Goal: Check status: Check status

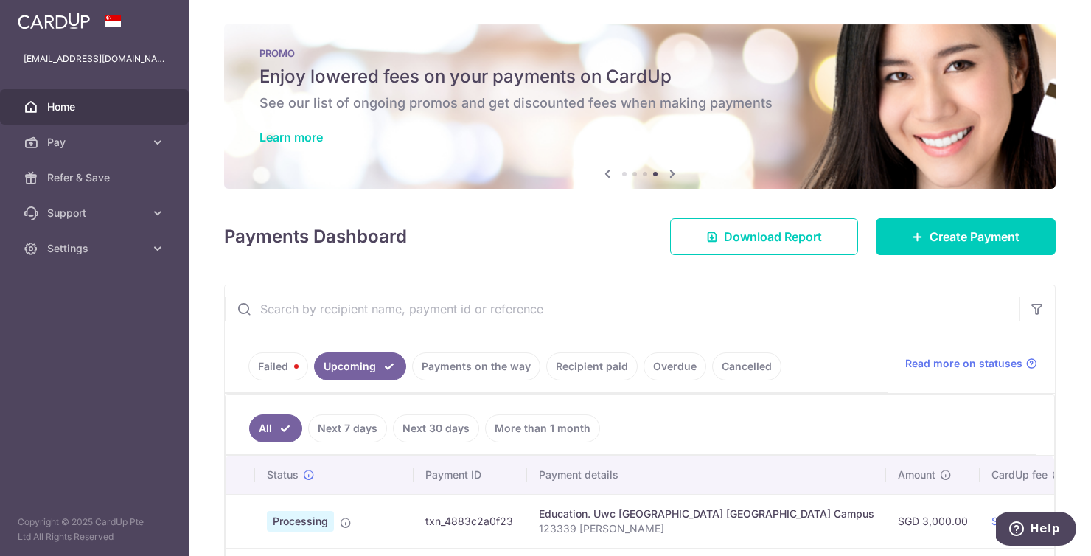
scroll to position [77, 0]
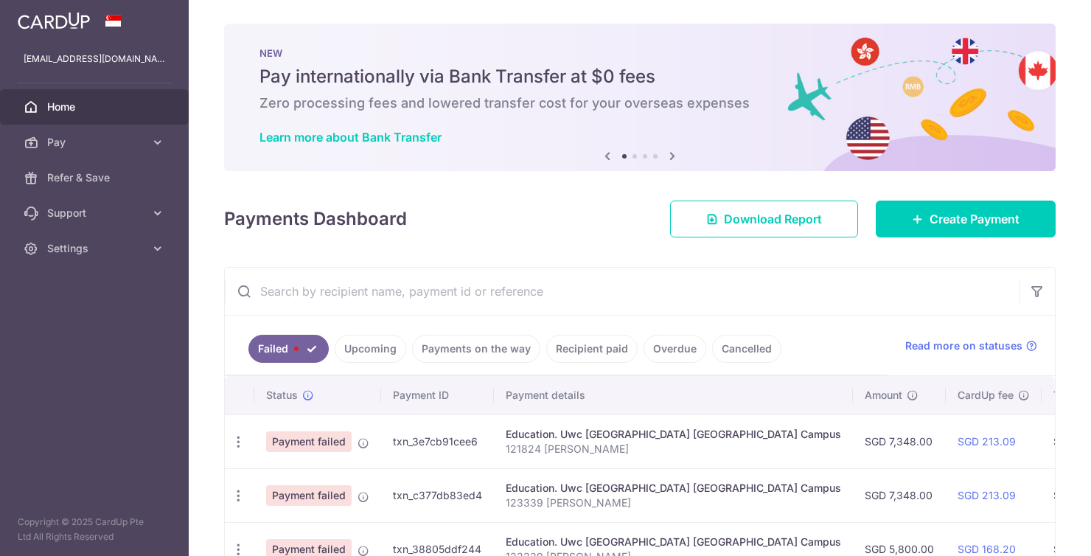
scroll to position [56, 0]
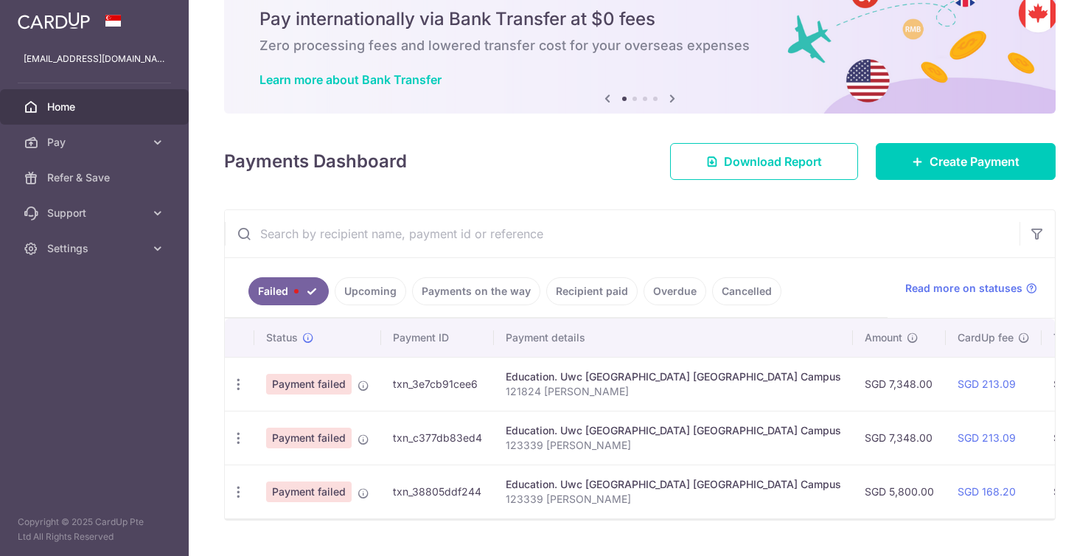
click at [382, 284] on link "Upcoming" at bounding box center [371, 291] width 72 height 28
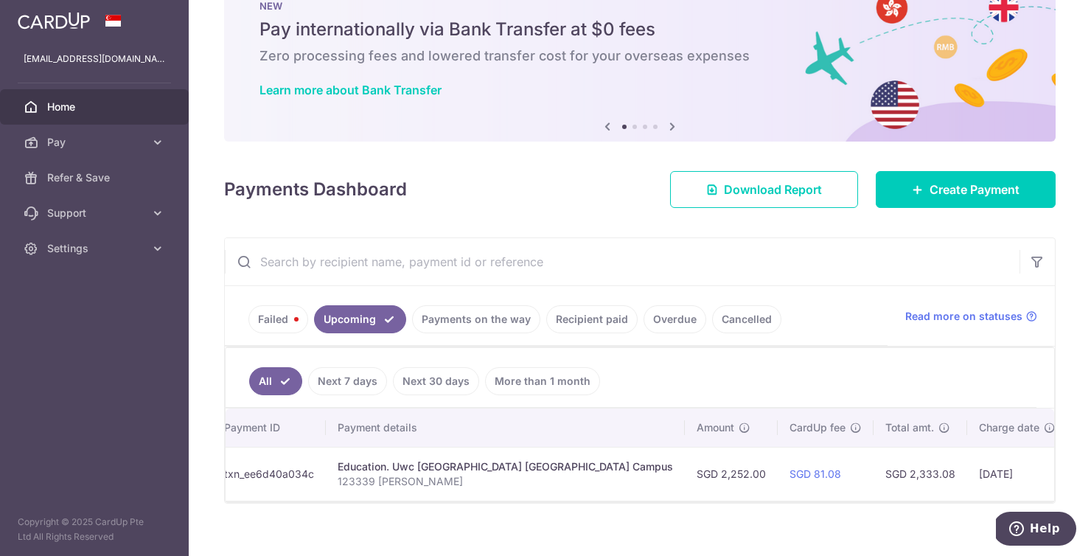
scroll to position [0, 209]
click at [456, 326] on link "Payments on the way" at bounding box center [476, 319] width 128 height 28
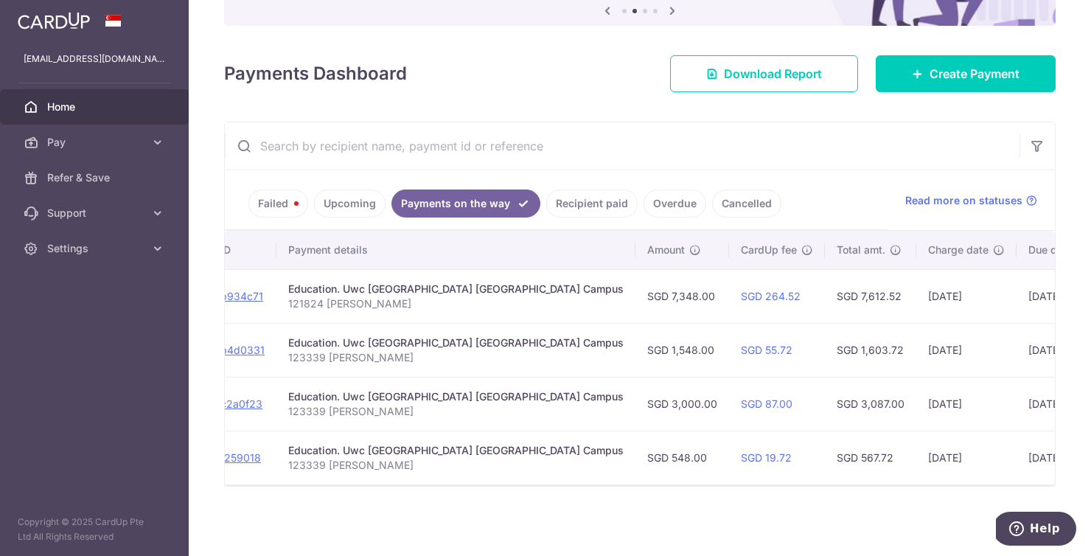
scroll to position [0, 238]
